Goal: Information Seeking & Learning: Find specific fact

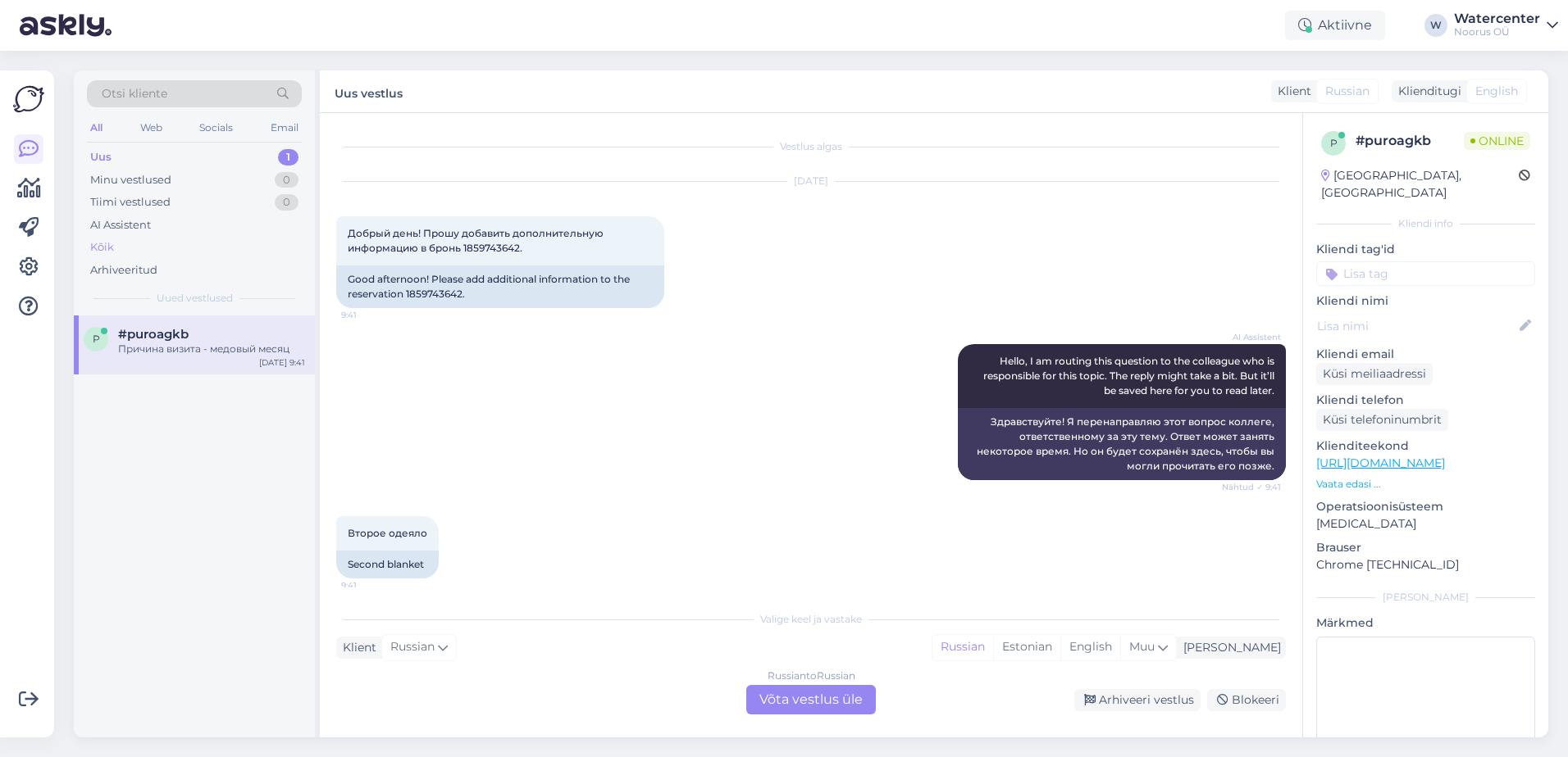
click at [138, 251] on div "Kõik" at bounding box center [194, 247] width 214 height 23
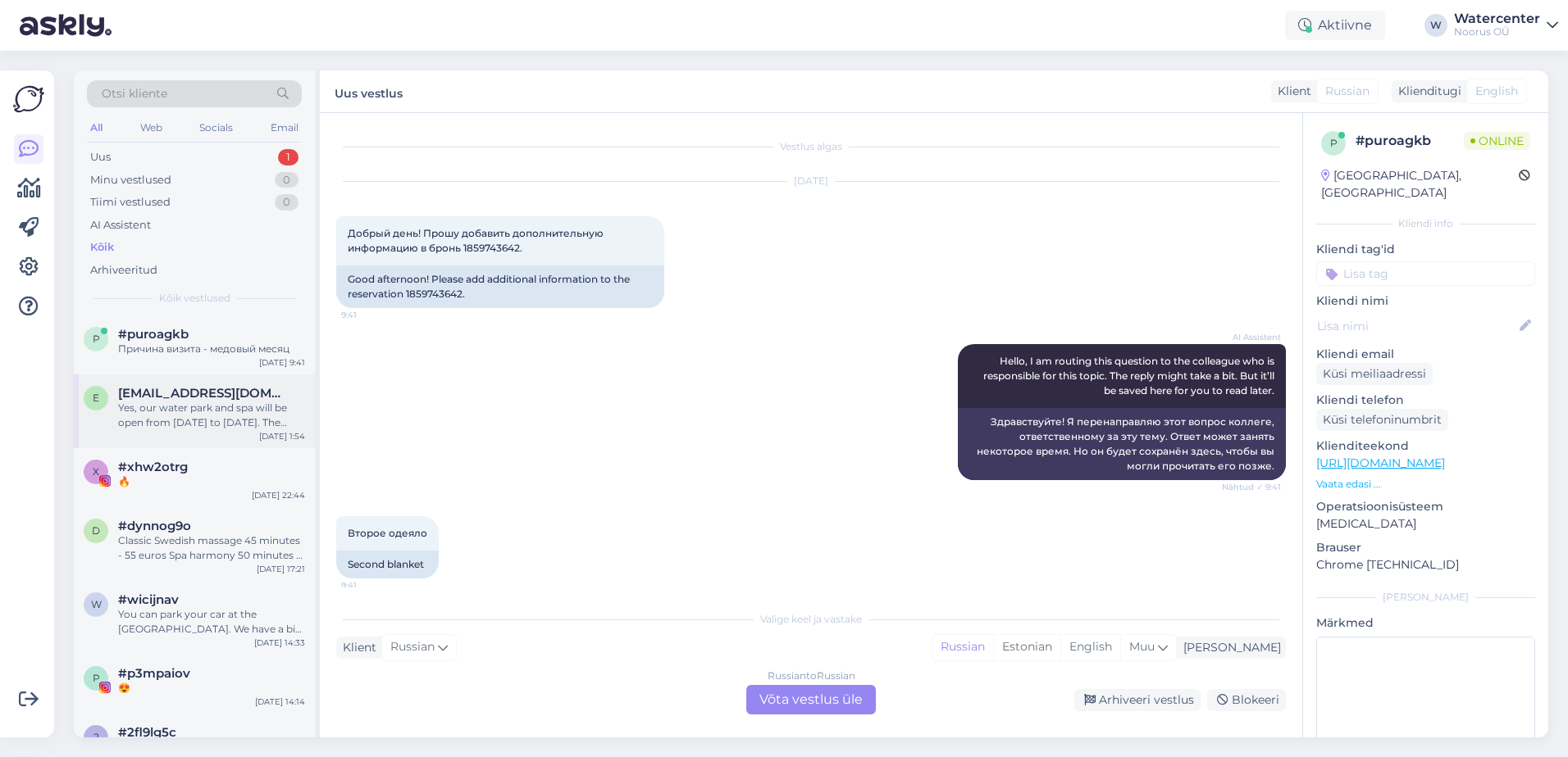
click at [144, 415] on div "Yes, our water park and spa will be open from [DATE] to [DATE]. The water park …" at bounding box center [211, 415] width 187 height 30
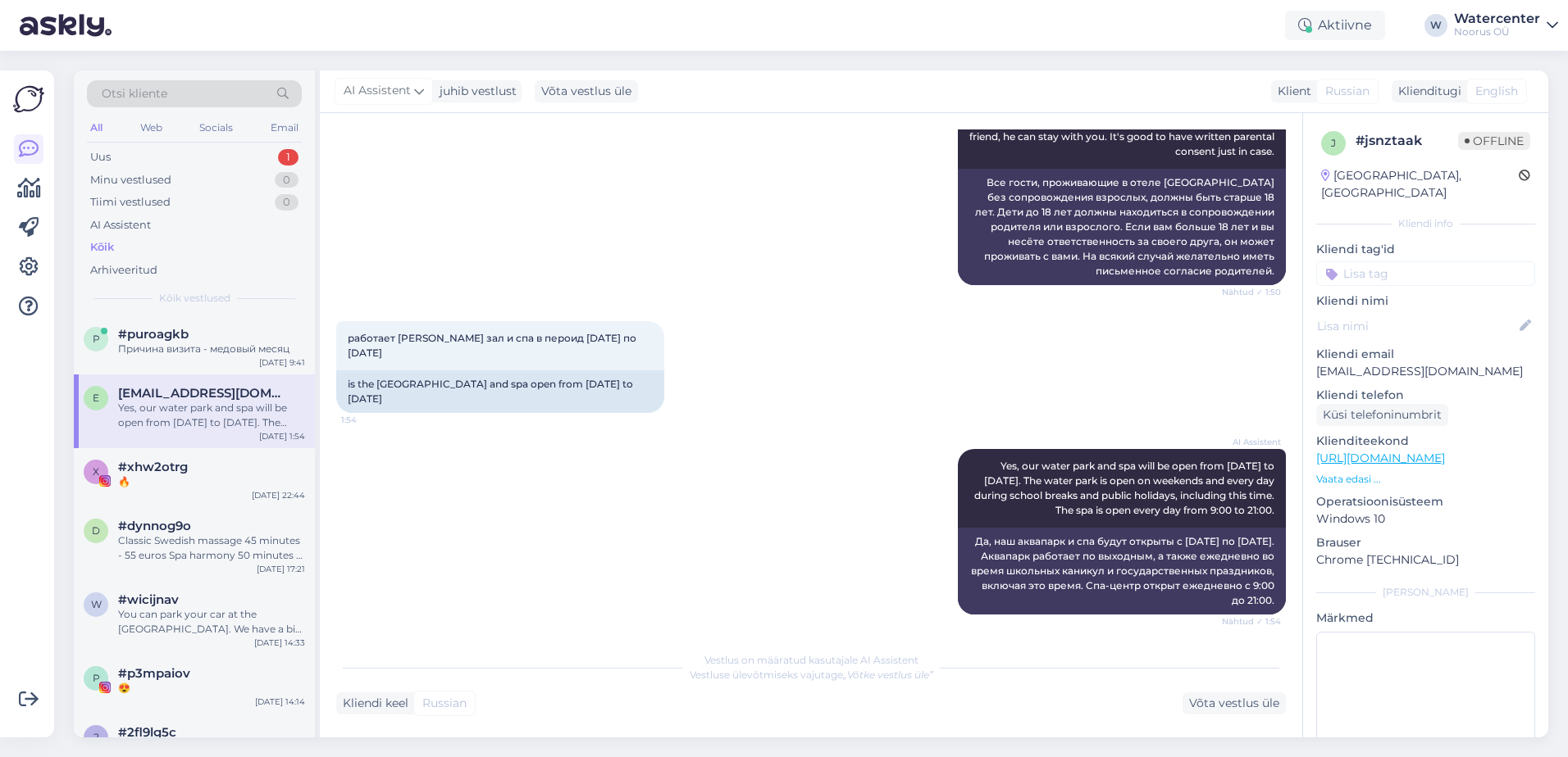
scroll to position [332, 0]
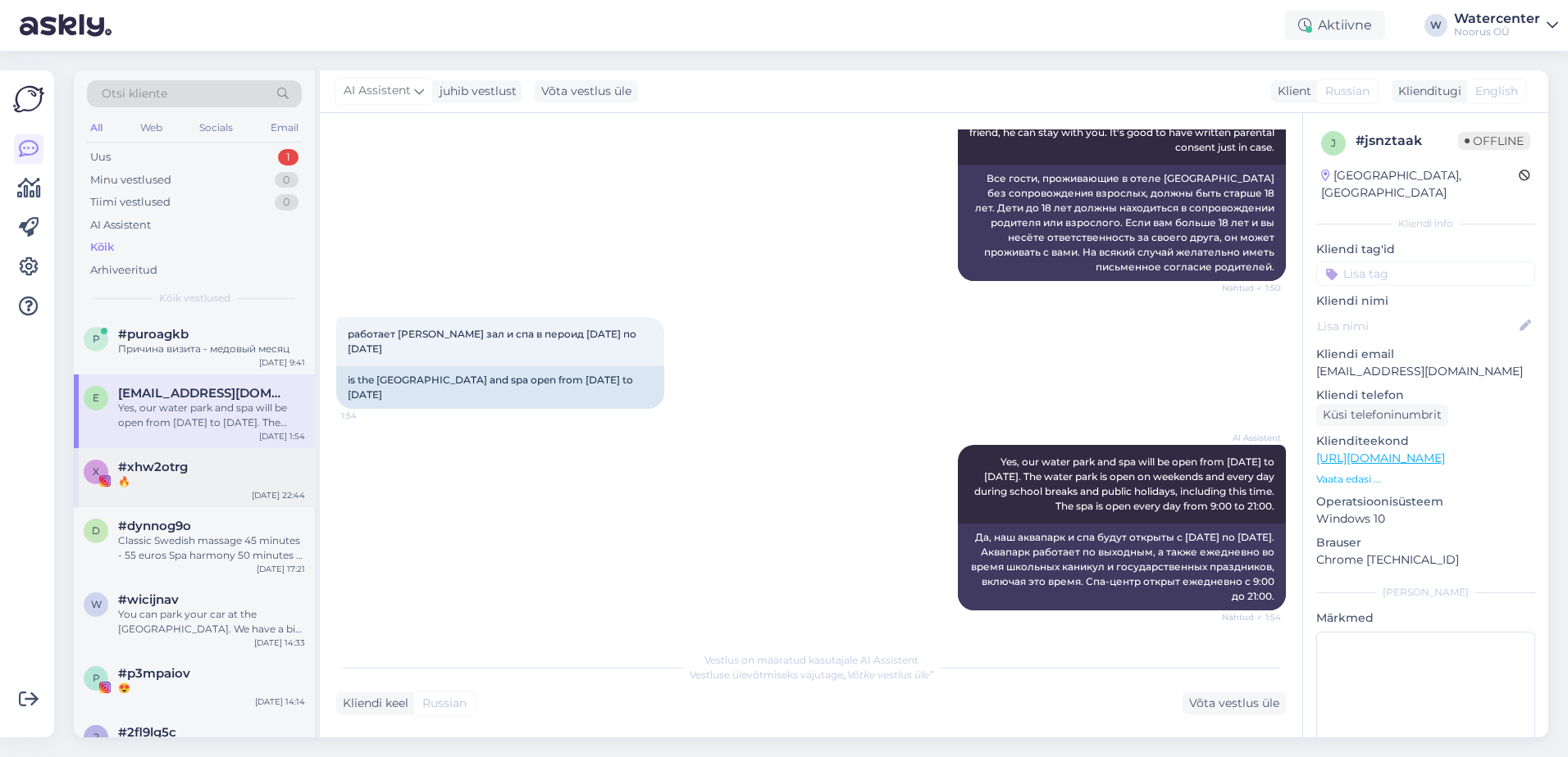
click at [246, 468] on div "#xhw2otrg" at bounding box center [211, 467] width 187 height 14
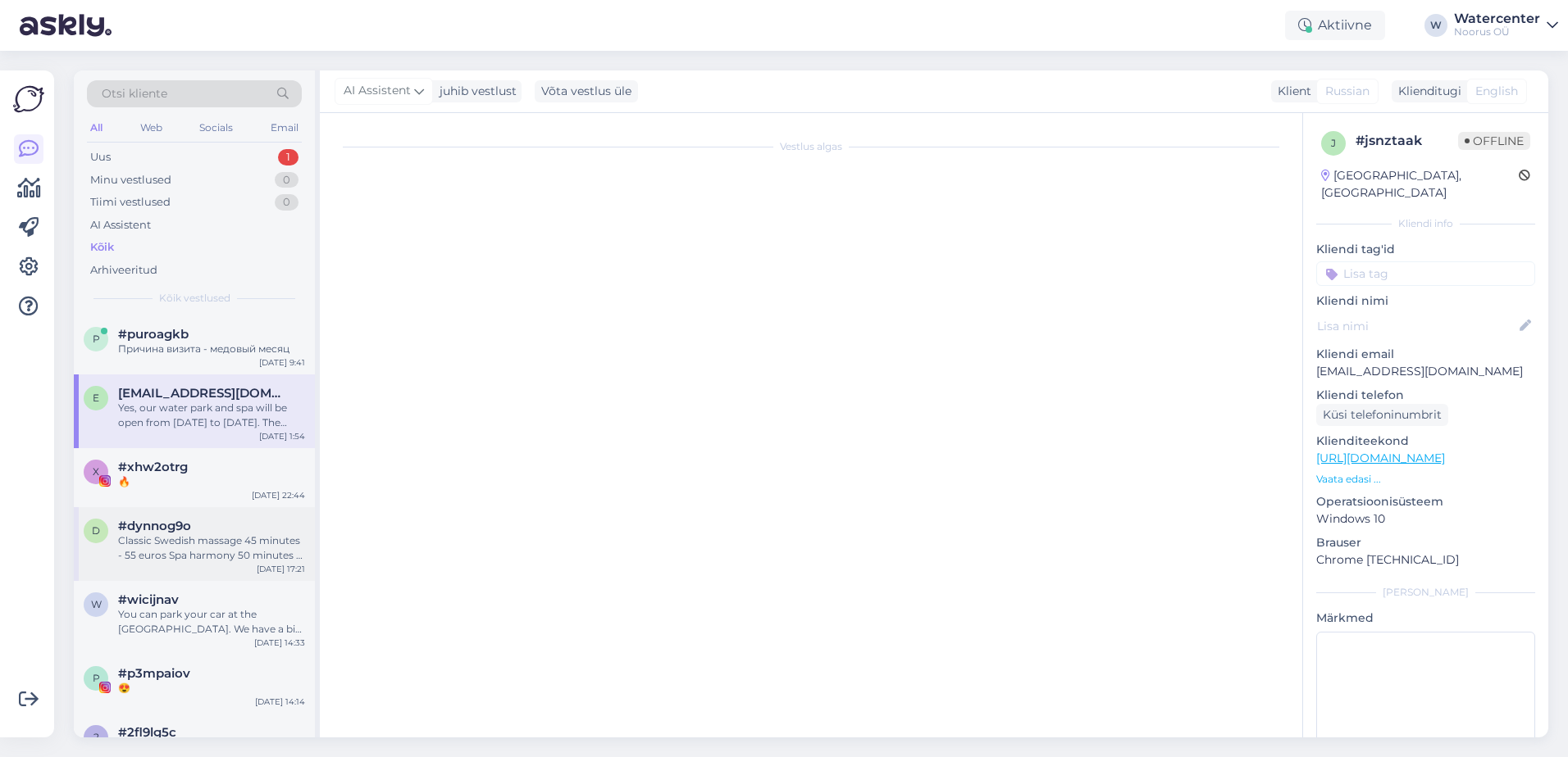
scroll to position [0, 0]
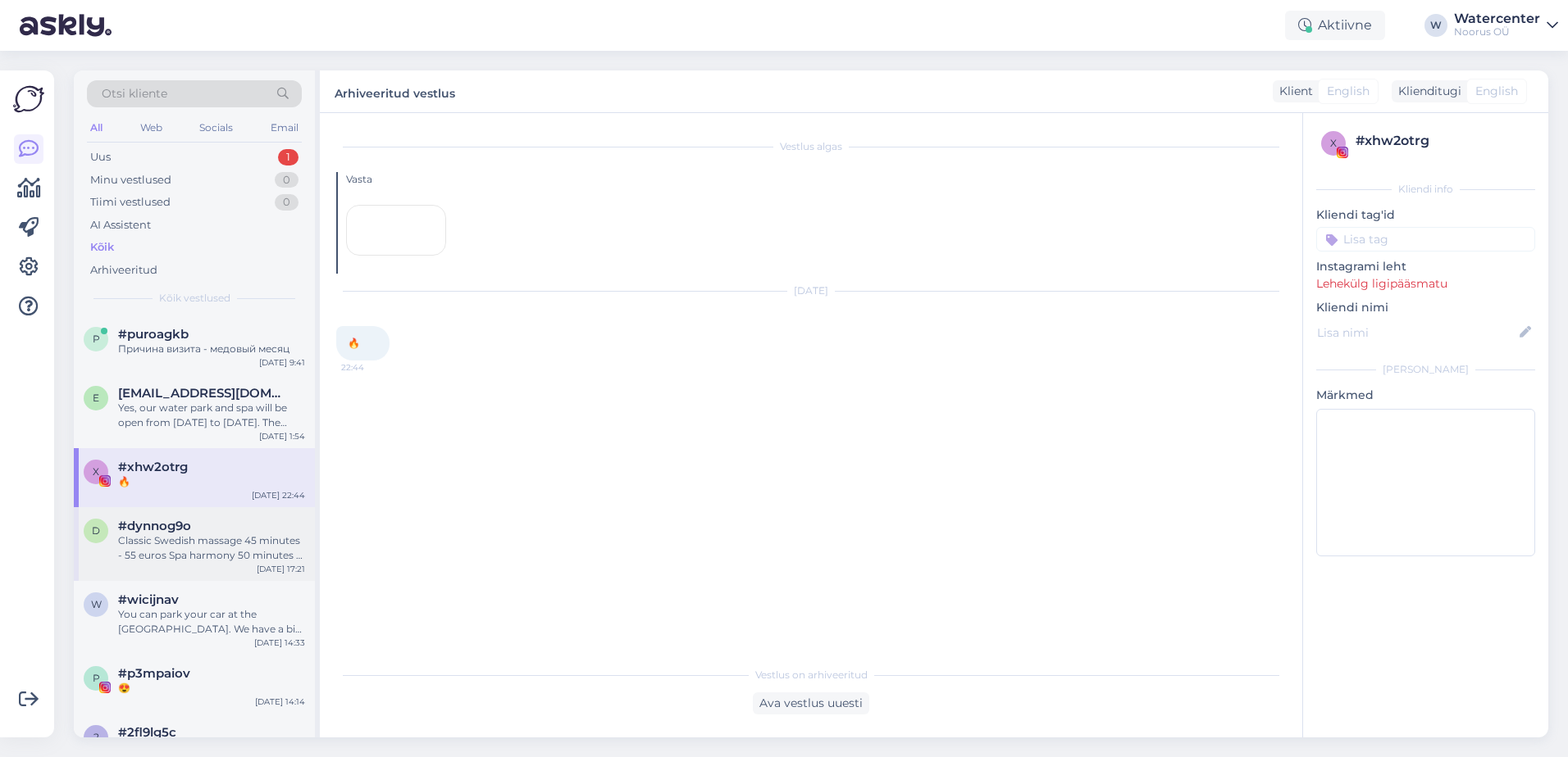
click at [216, 568] on div "d #dynnog9o Classic Swedish massage 45 minutes - 55 euros Spa harmony 50 minute…" at bounding box center [194, 543] width 241 height 73
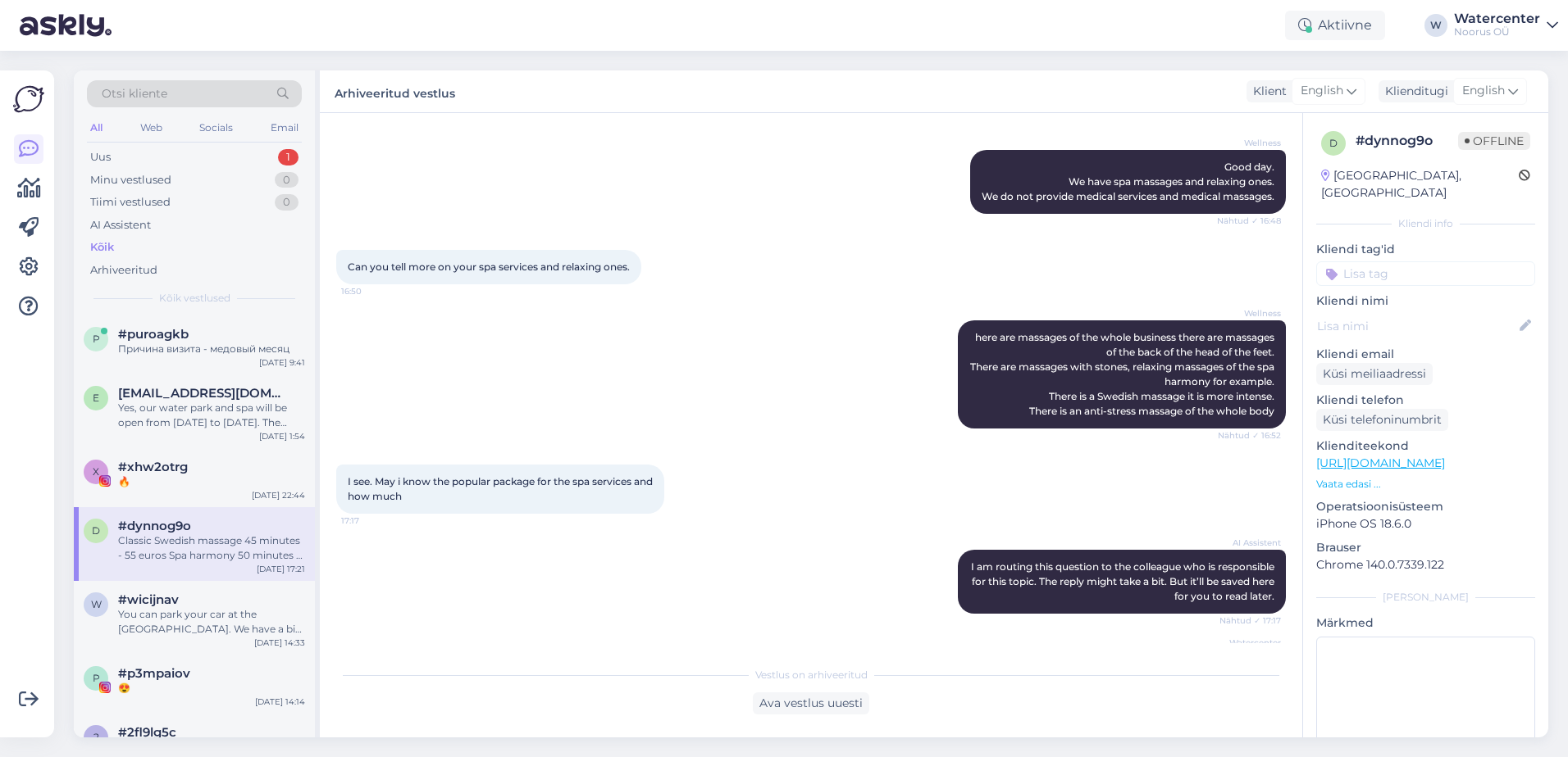
scroll to position [581, 0]
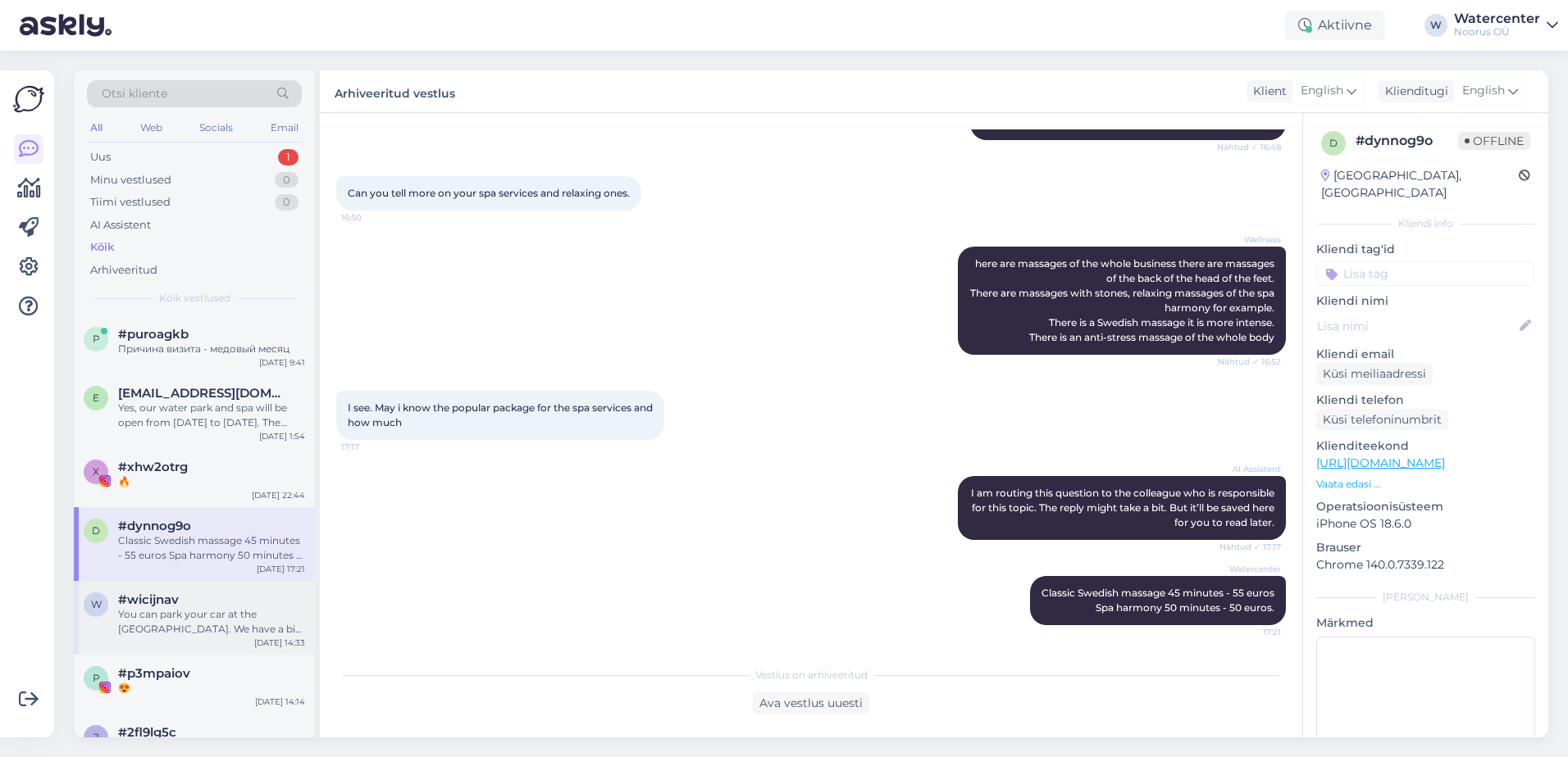
click at [209, 606] on div "#wicijnav" at bounding box center [211, 599] width 187 height 14
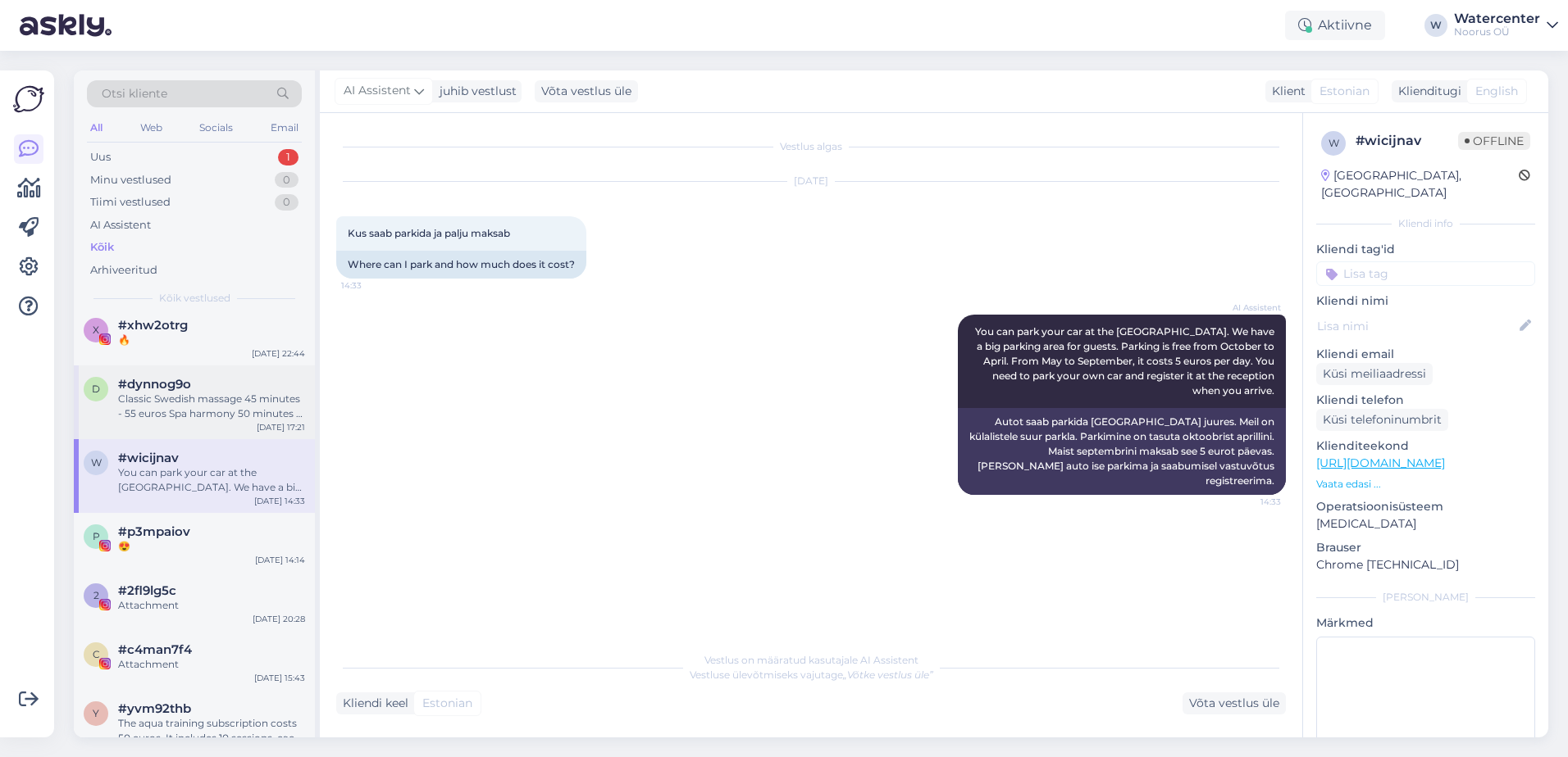
scroll to position [164, 0]
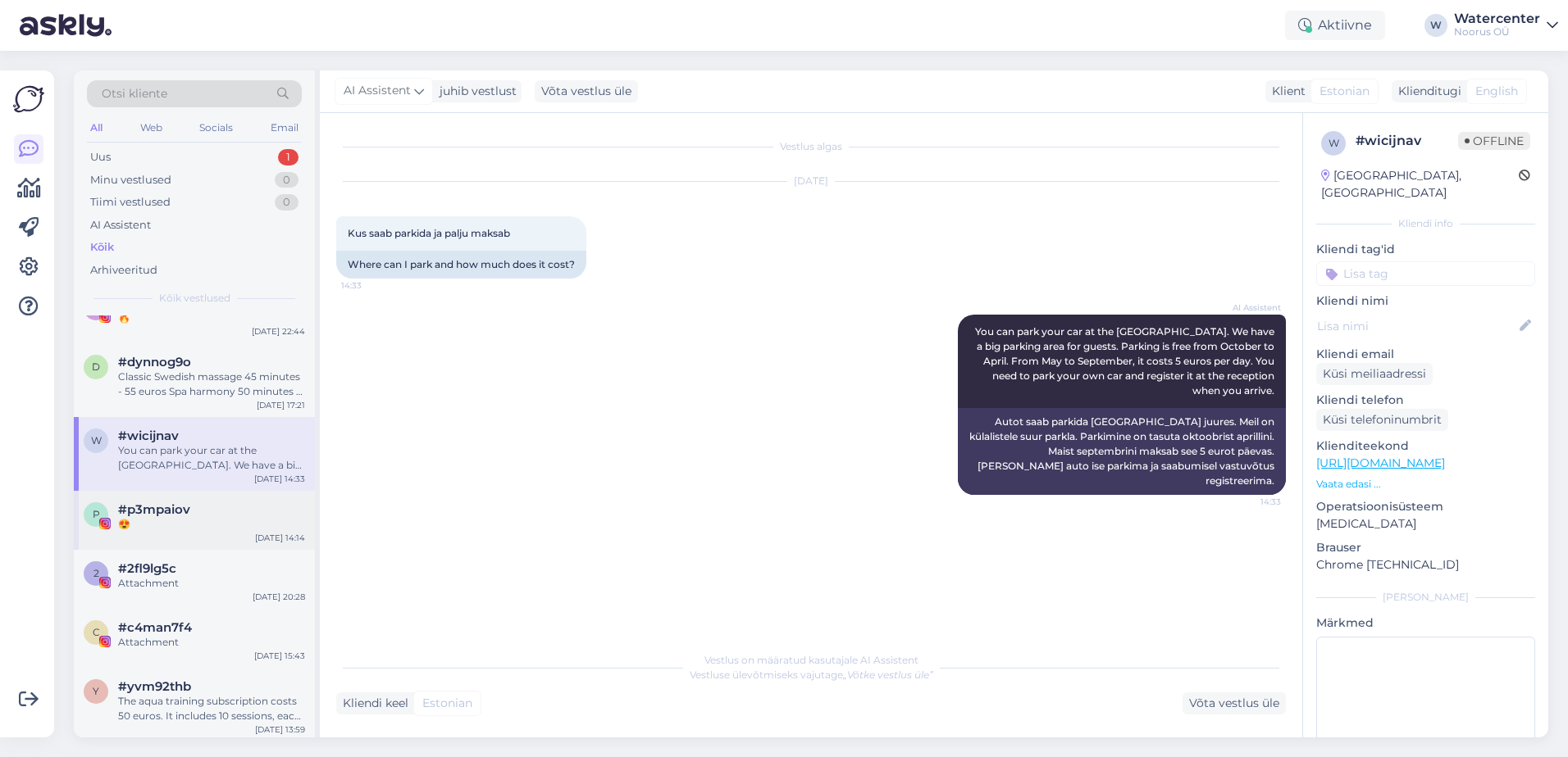
click at [220, 511] on div "#p3mpaiov" at bounding box center [211, 509] width 187 height 14
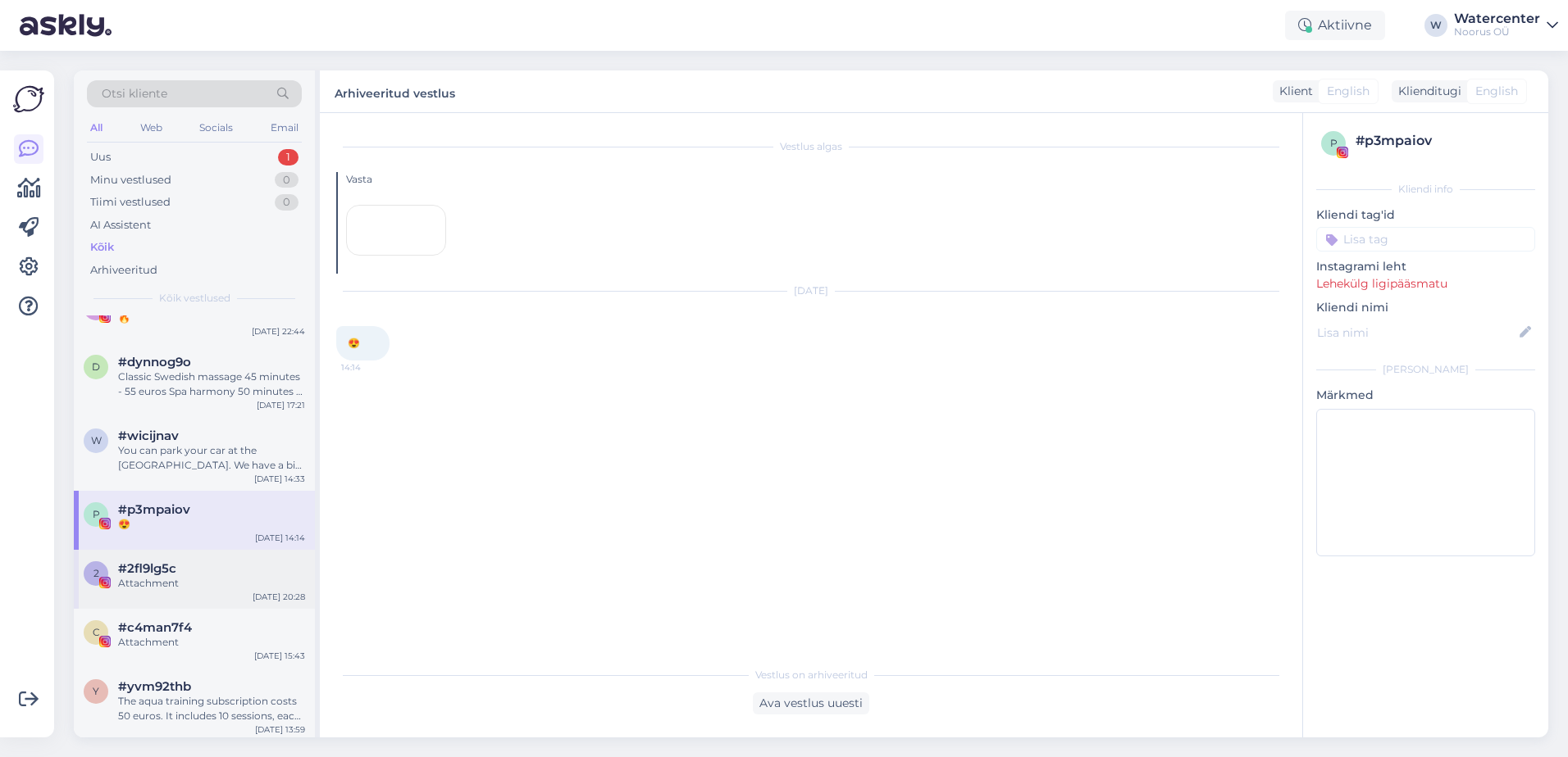
click at [222, 565] on div "#2fl9lg5c" at bounding box center [211, 568] width 187 height 14
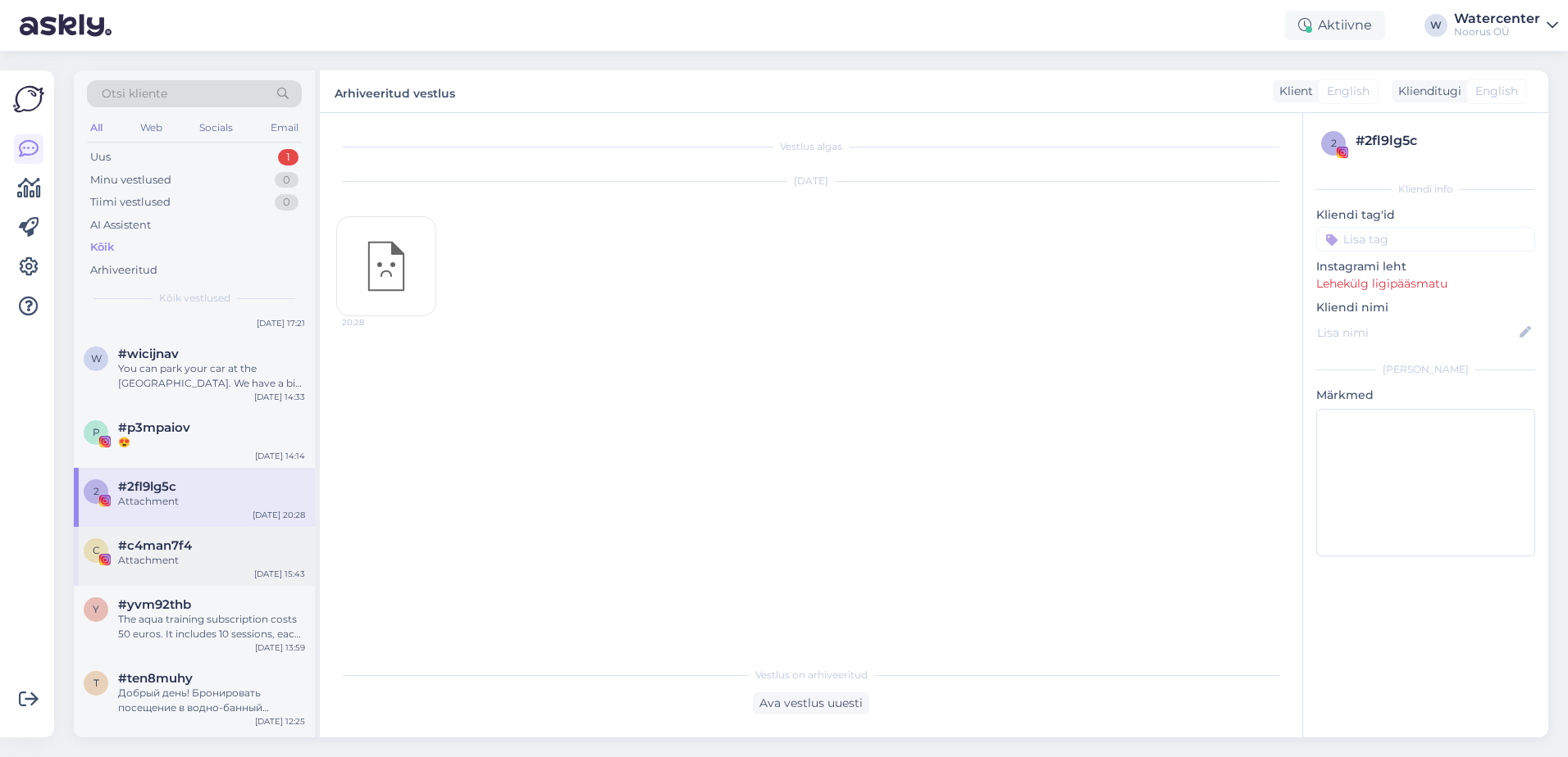
click at [222, 565] on div "Attachment" at bounding box center [211, 560] width 187 height 14
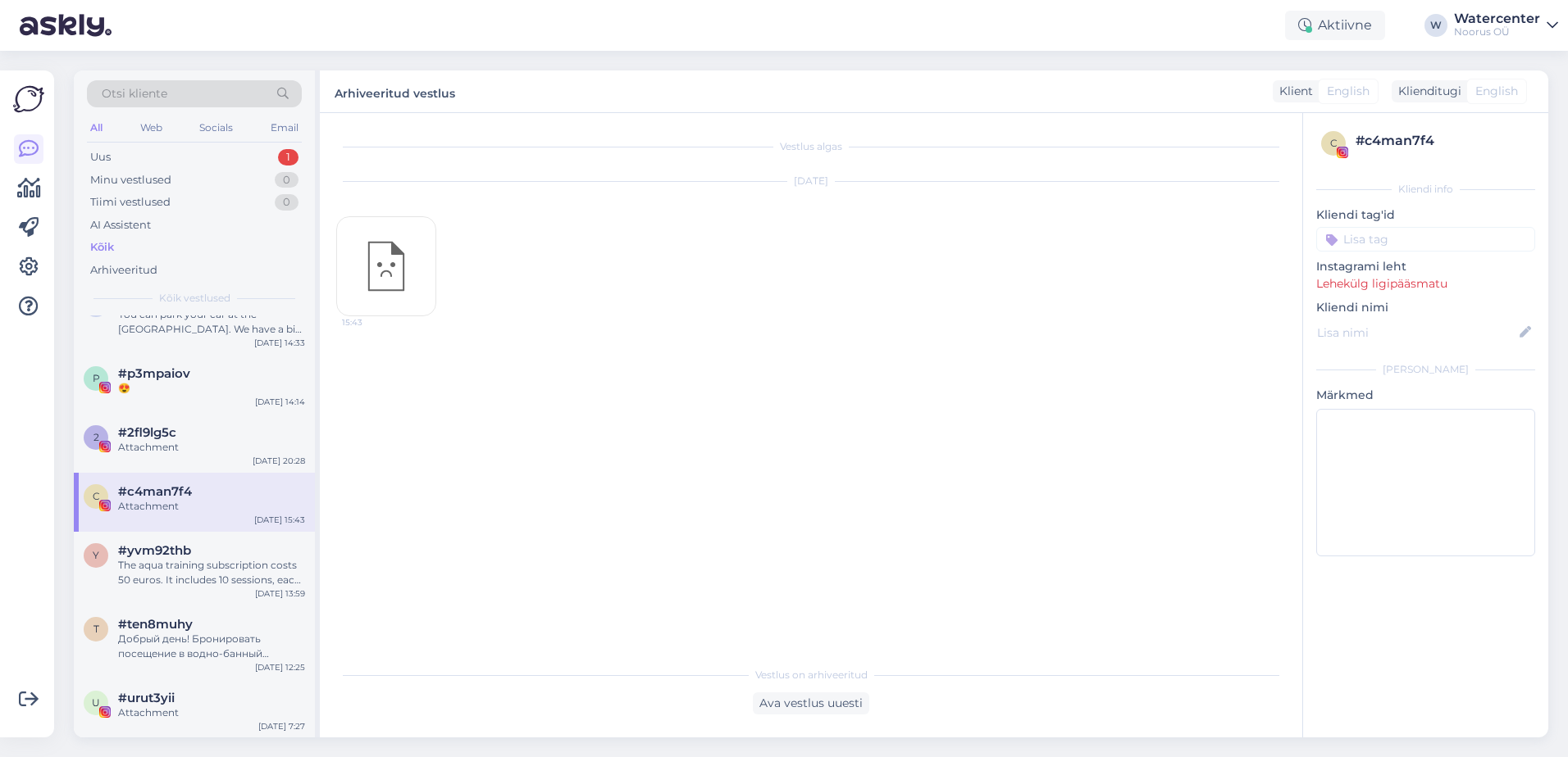
scroll to position [327, 0]
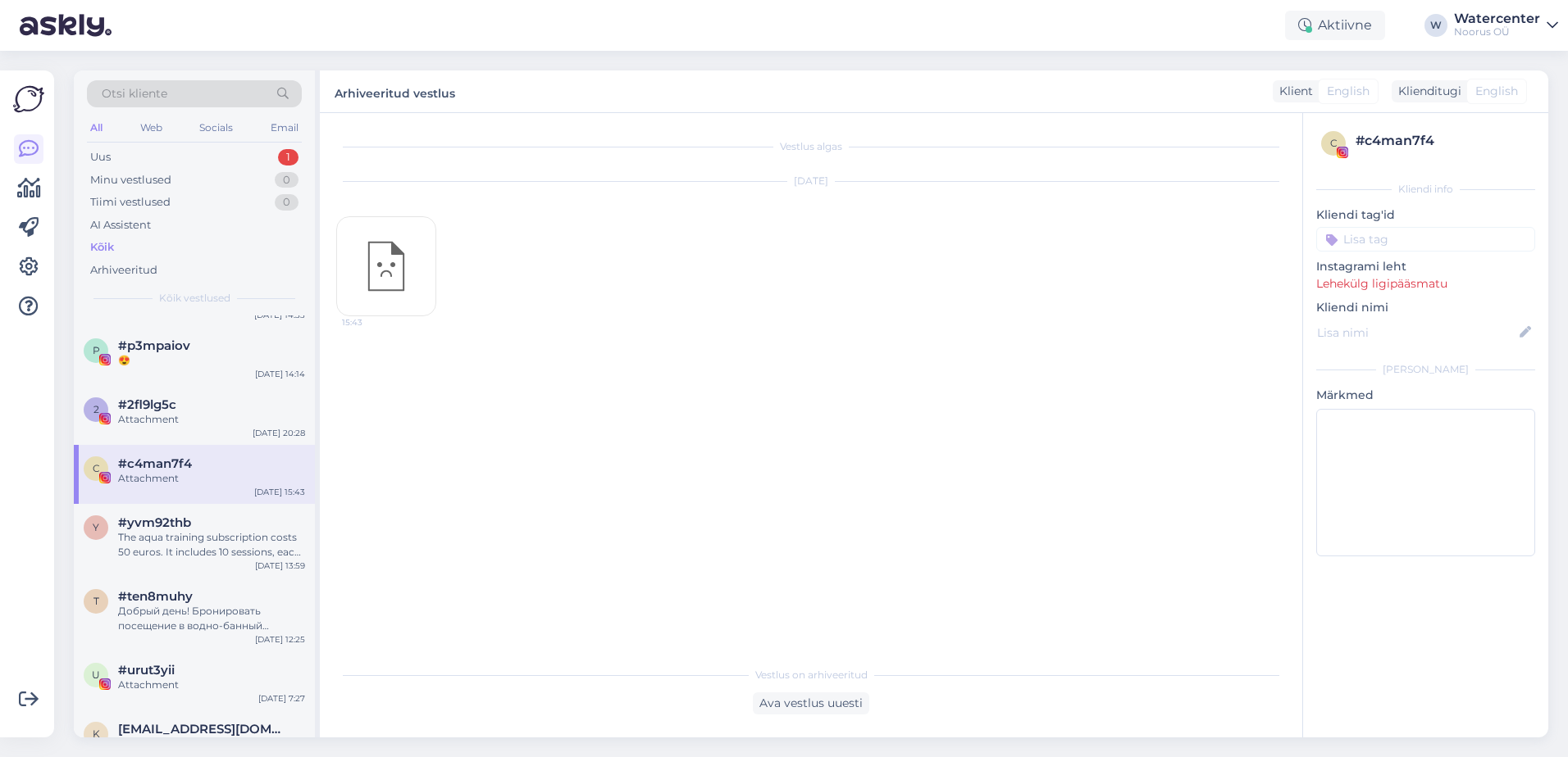
click at [222, 565] on div "y #yvm92thb The aqua training subscription costs 50 euros. It includes 10 sessi…" at bounding box center [194, 540] width 241 height 73
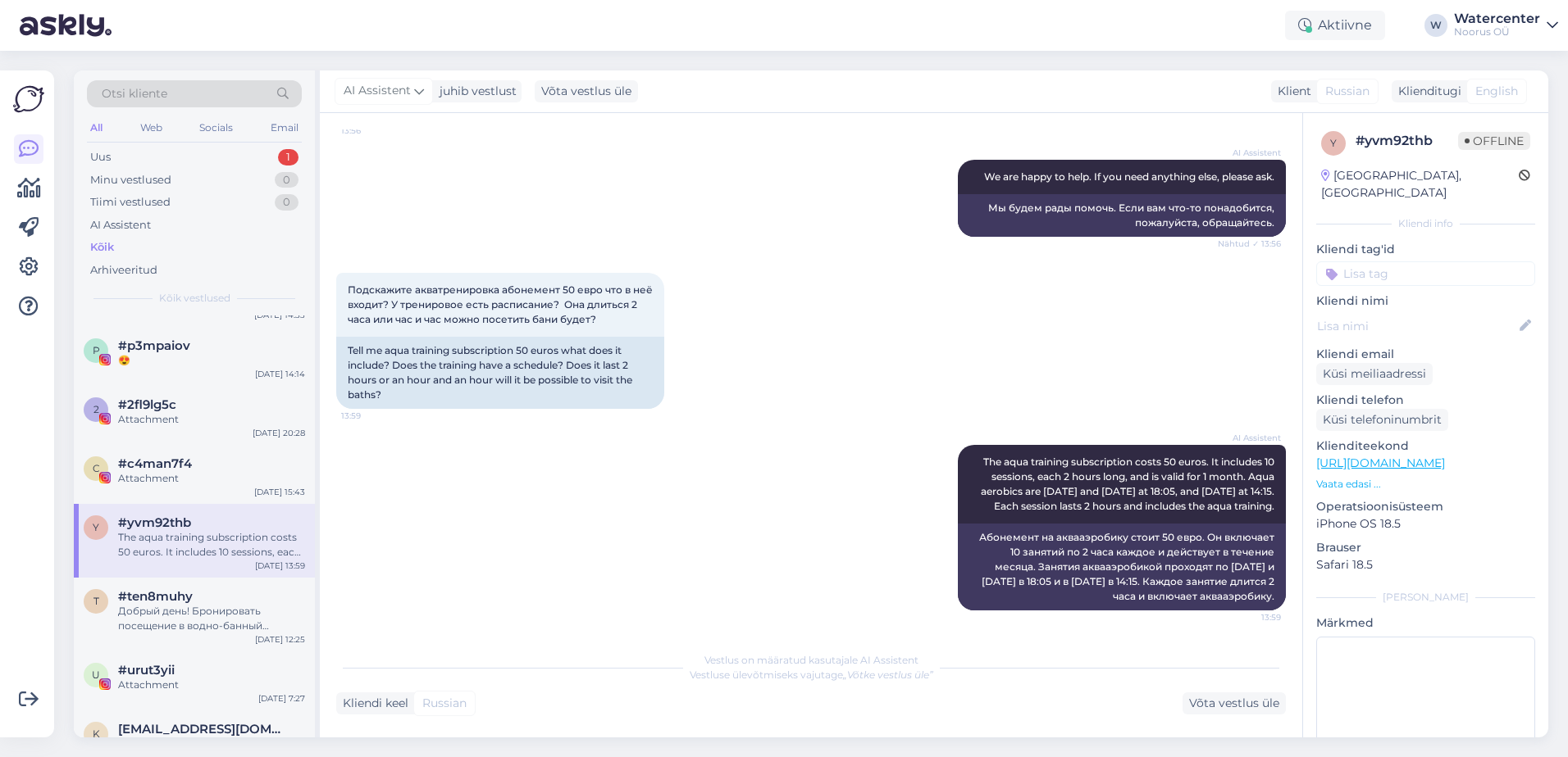
scroll to position [410, 0]
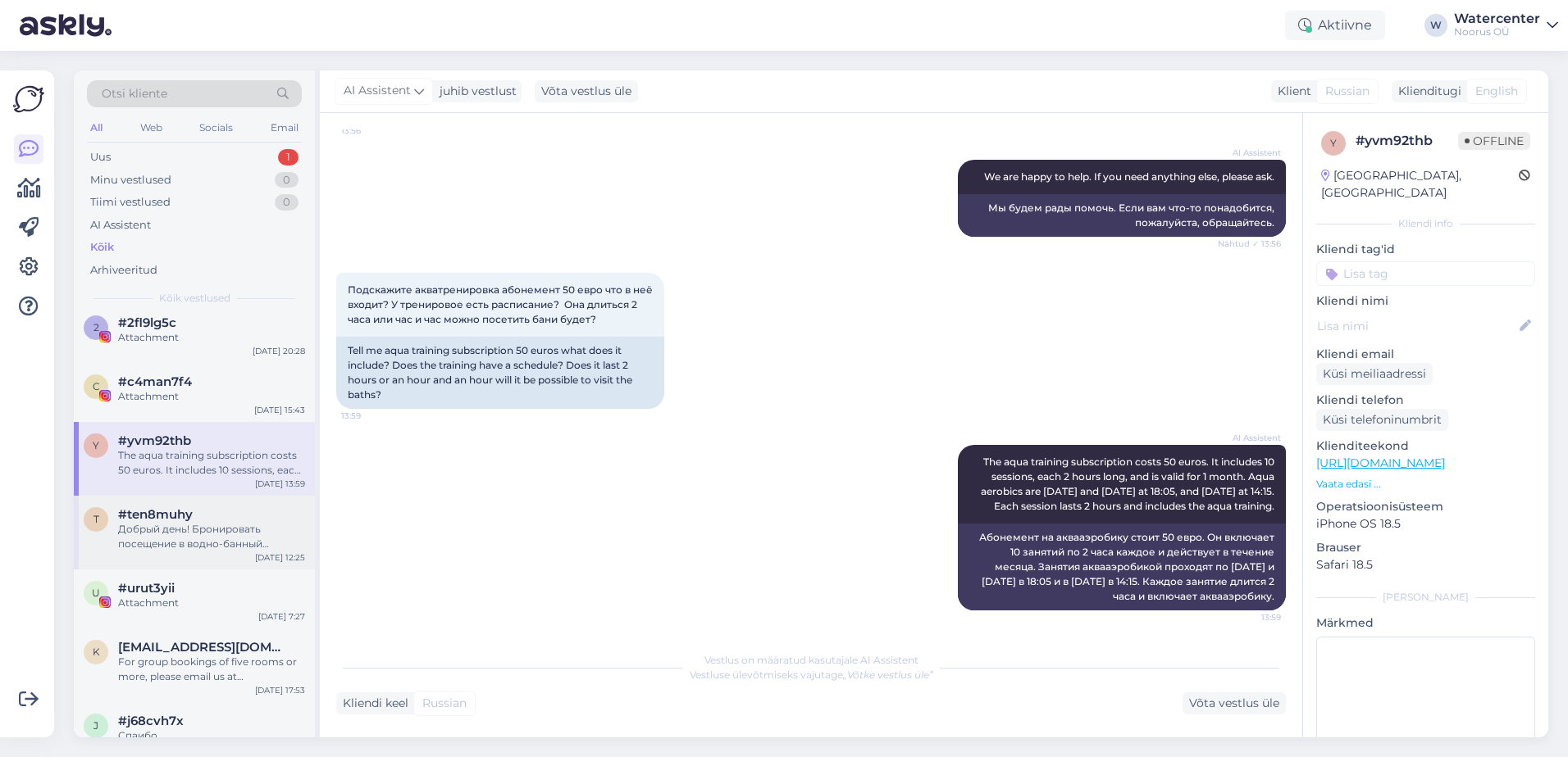
click at [245, 500] on div "t #ten8muhy Добрый день! Бронировать посещение в водно-банный комплекс не нужно…" at bounding box center [194, 533] width 241 height 73
